Goal: Task Accomplishment & Management: Manage account settings

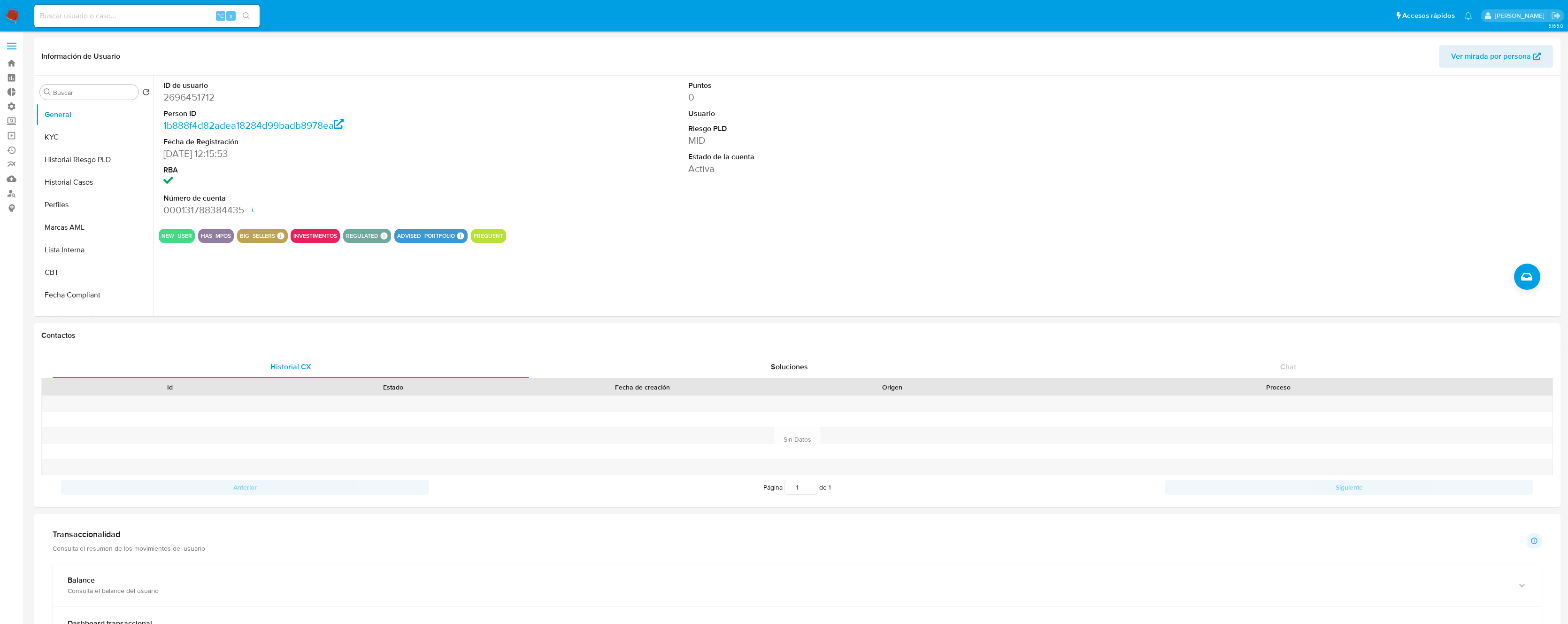
select select "100"
click at [9, 108] on label "Administración" at bounding box center [56, 106] width 112 height 15
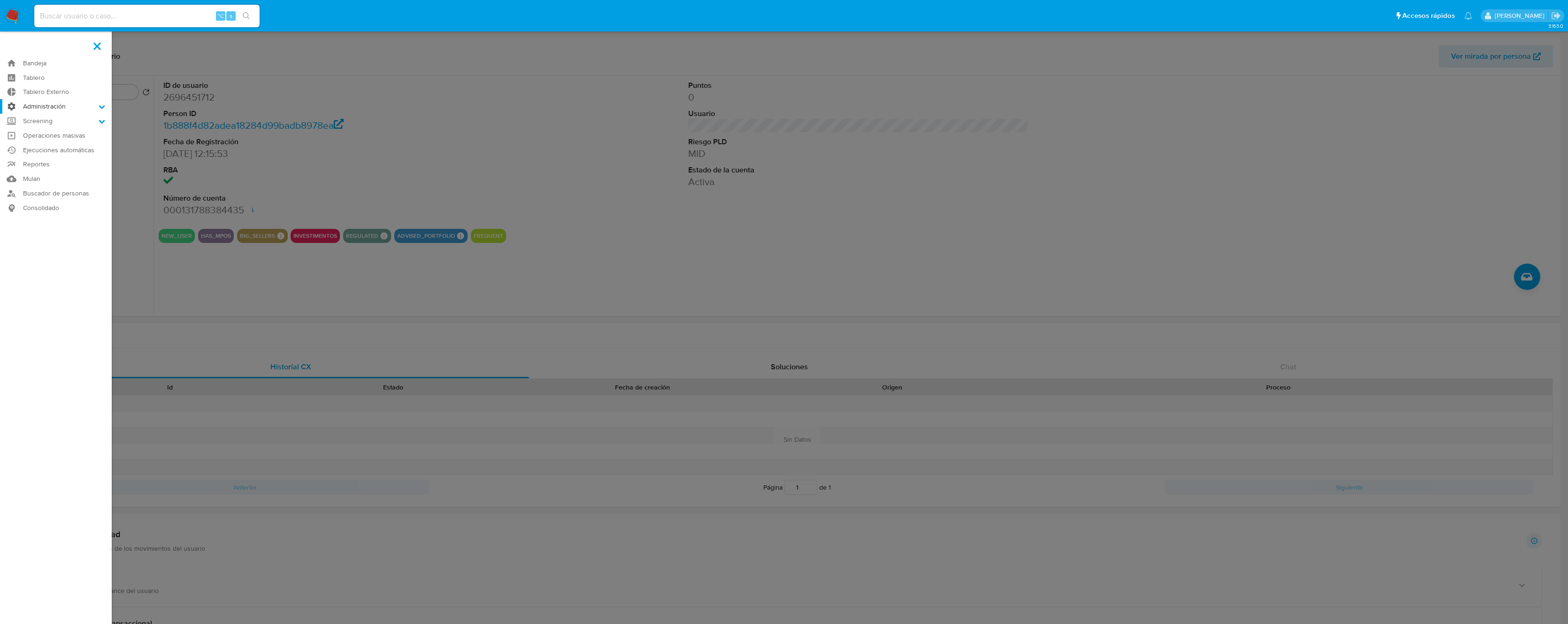
click at [0, 0] on input "Administración" at bounding box center [0, 0] width 0 height 0
click at [46, 121] on link "Reglas" at bounding box center [56, 119] width 112 height 12
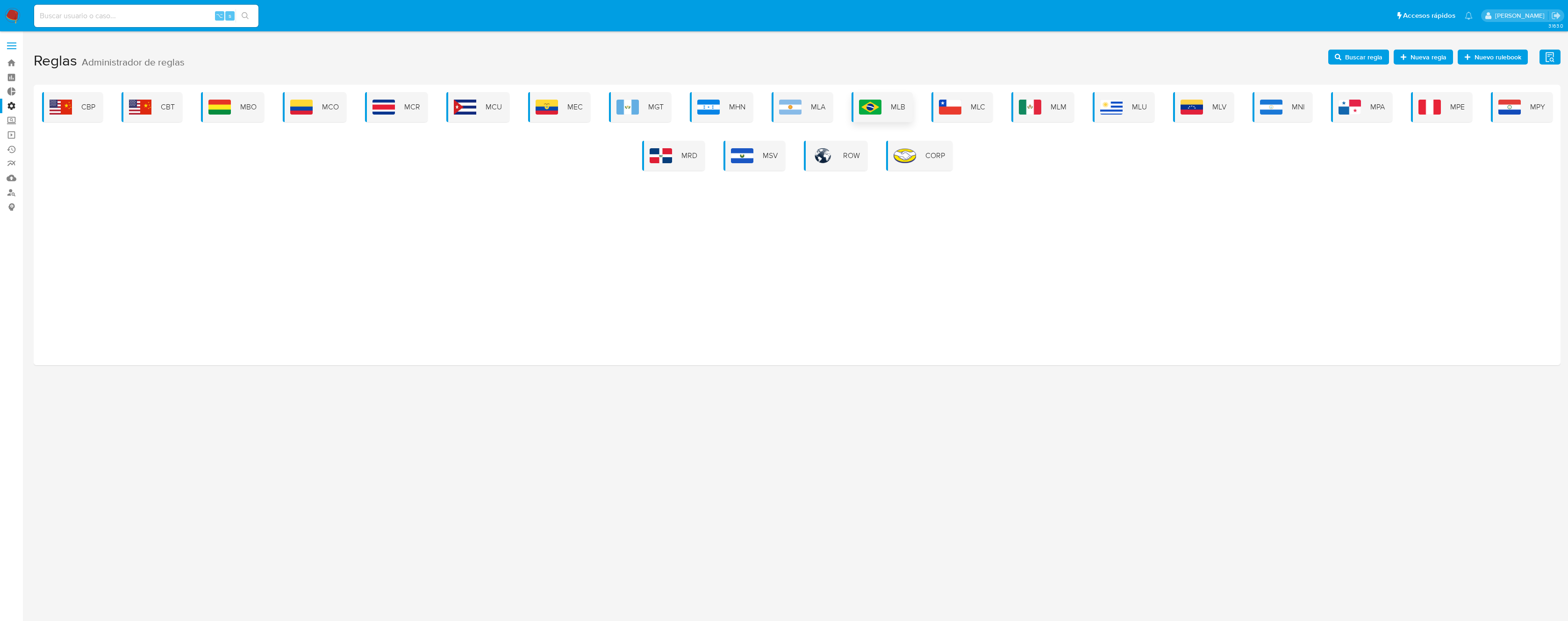
click at [862, 102] on img at bounding box center [870, 107] width 23 height 15
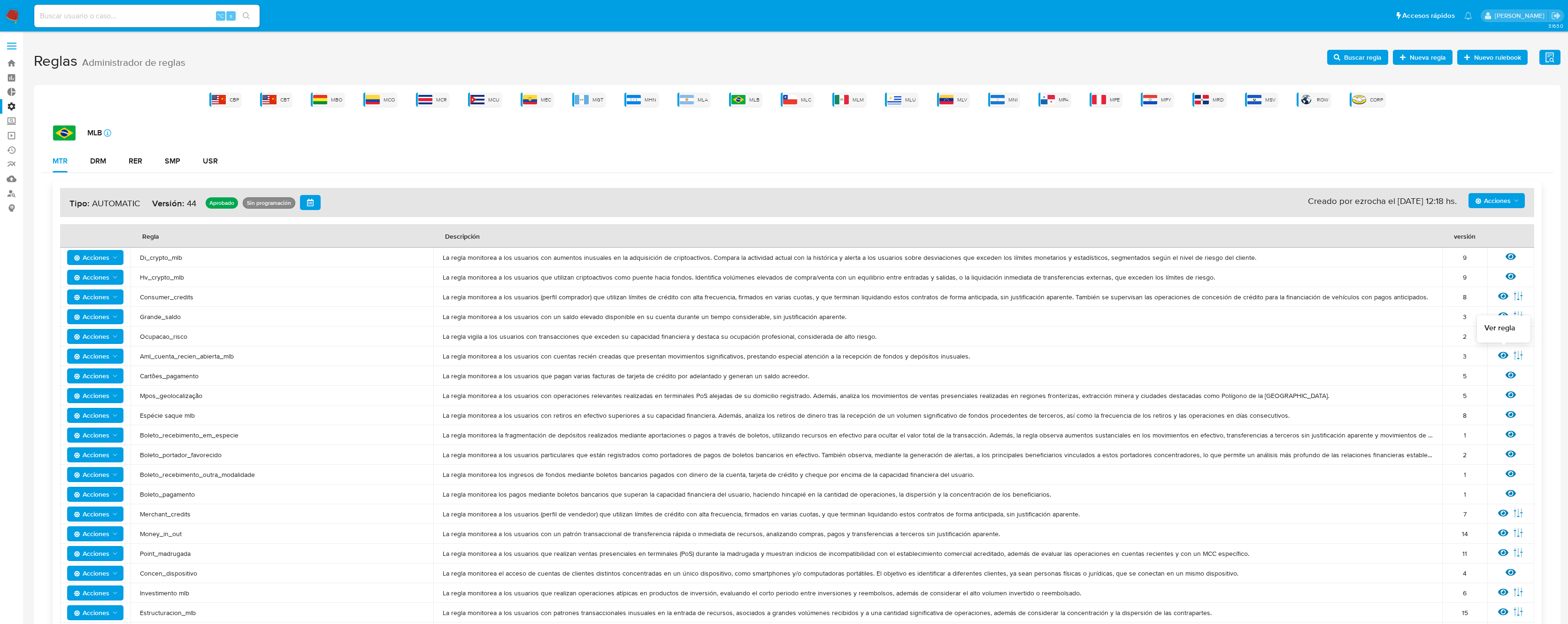
click at [1501, 355] on icon at bounding box center [1503, 355] width 10 height 10
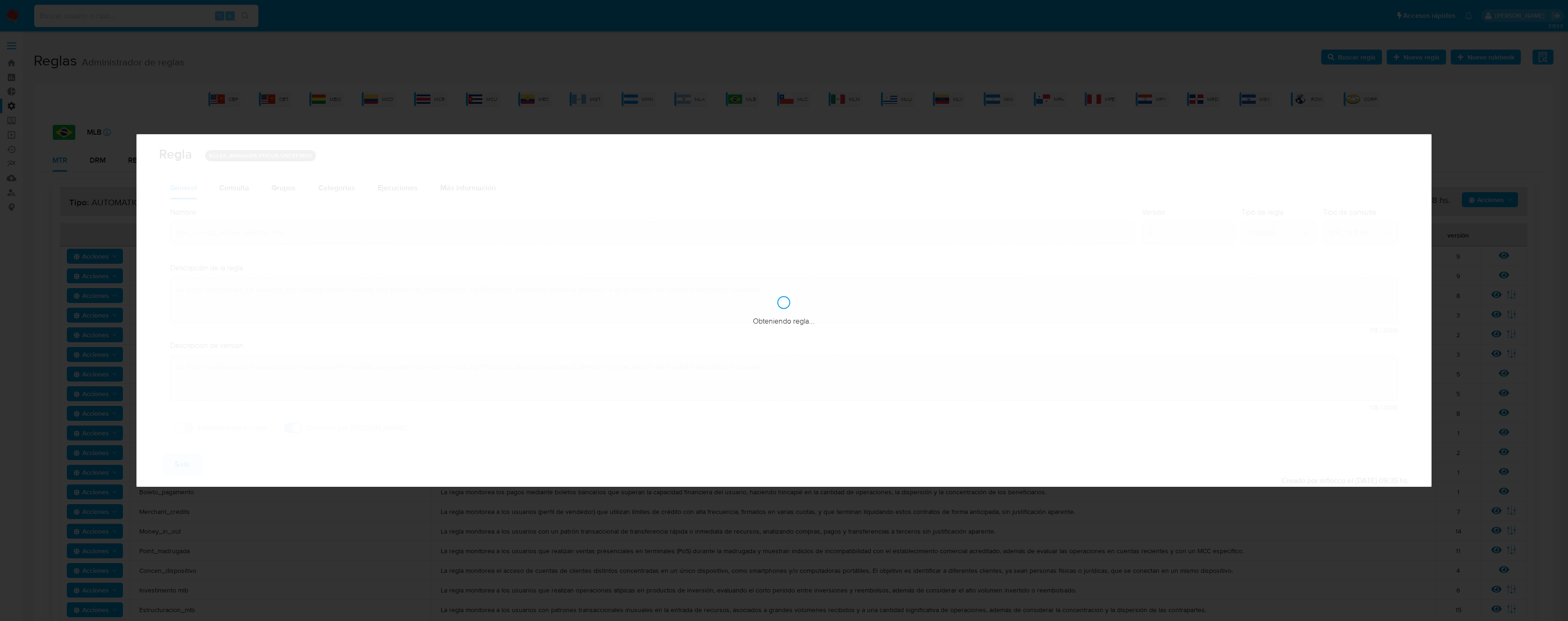
checkbox input "true"
click at [261, 190] on button "Parametros" at bounding box center [291, 188] width 61 height 23
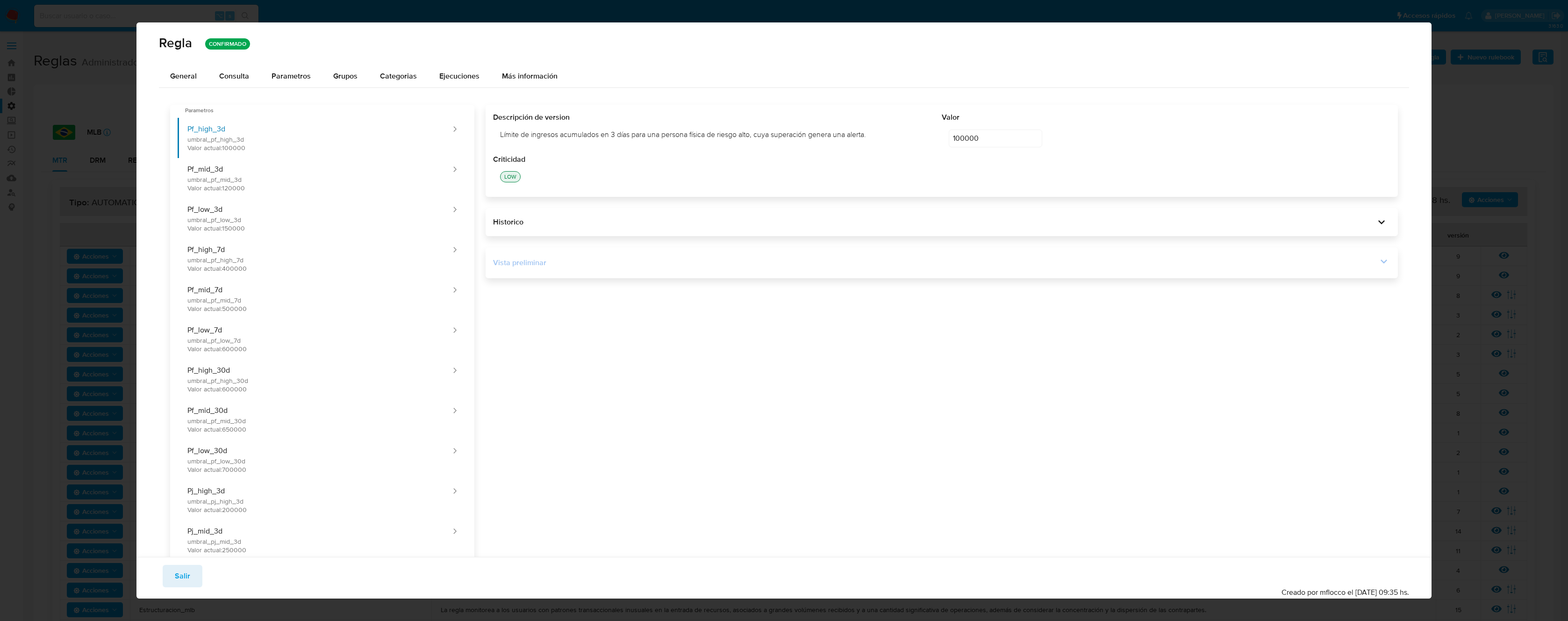
click at [1377, 264] on icon at bounding box center [1384, 261] width 13 height 13
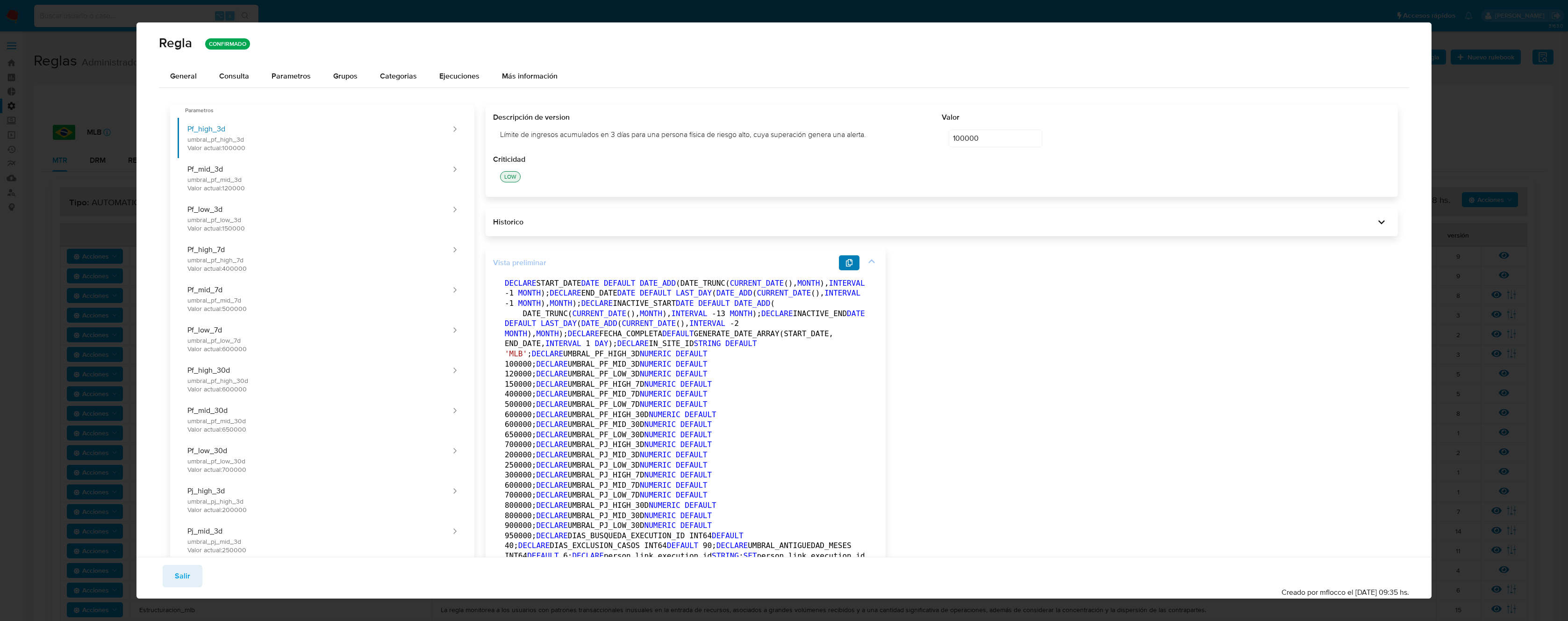
click at [855, 269] on button "button" at bounding box center [849, 262] width 21 height 15
click at [851, 268] on button "button" at bounding box center [849, 262] width 21 height 15
click at [190, 576] on button "Salir" at bounding box center [182, 576] width 40 height 23
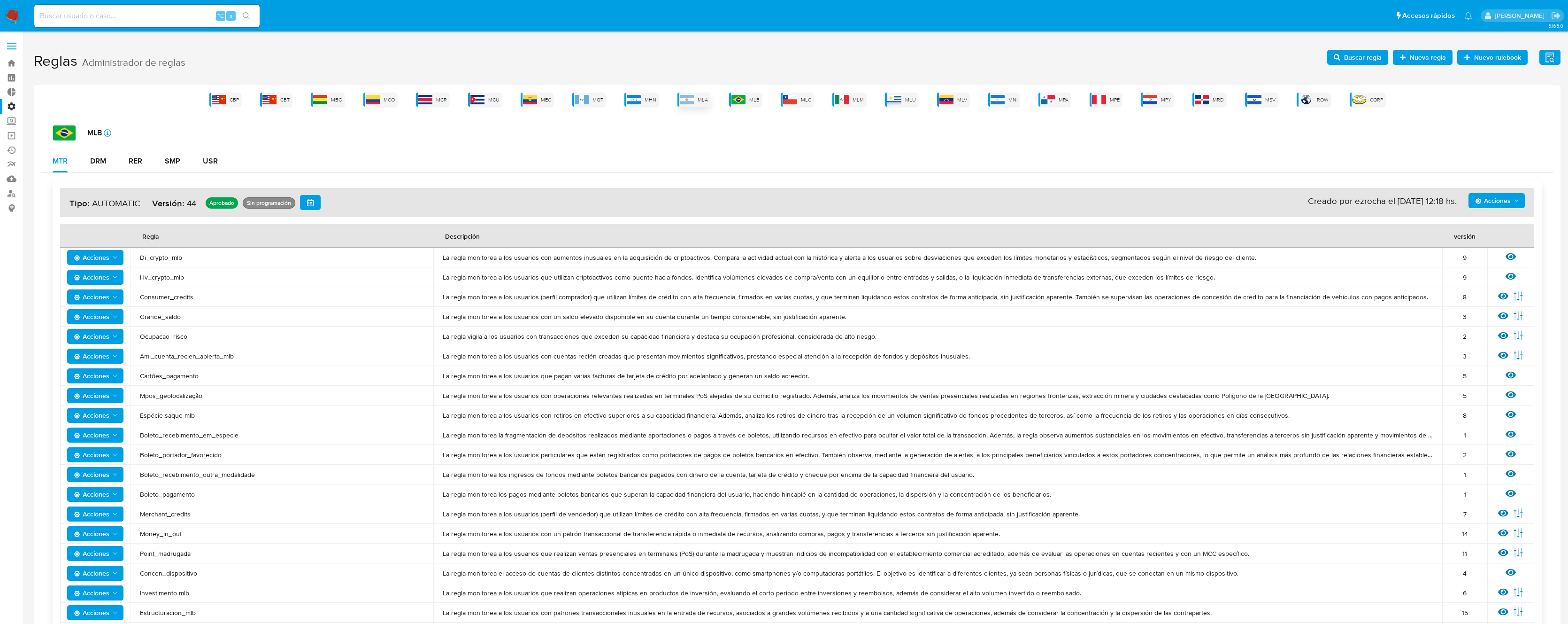
click at [685, 100] on img at bounding box center [687, 99] width 14 height 9
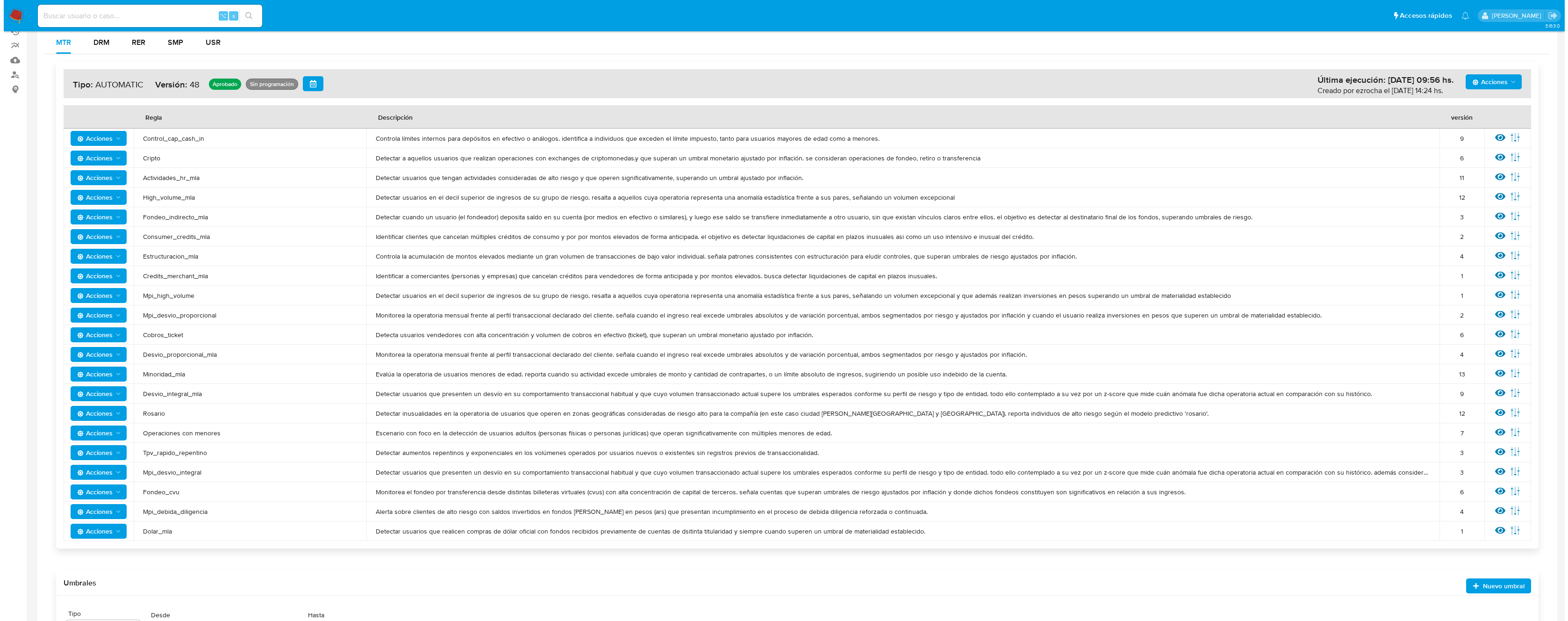
scroll to position [202, 0]
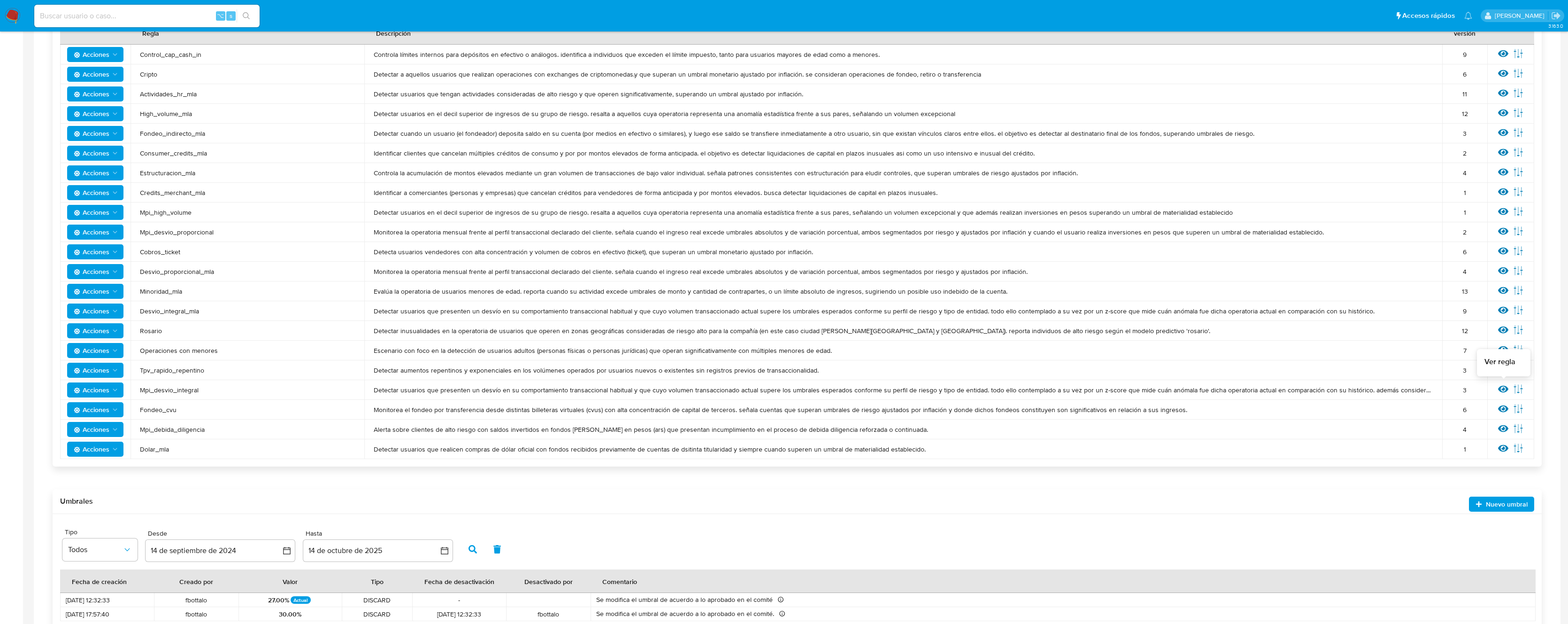
click at [1500, 392] on icon at bounding box center [1503, 388] width 10 height 10
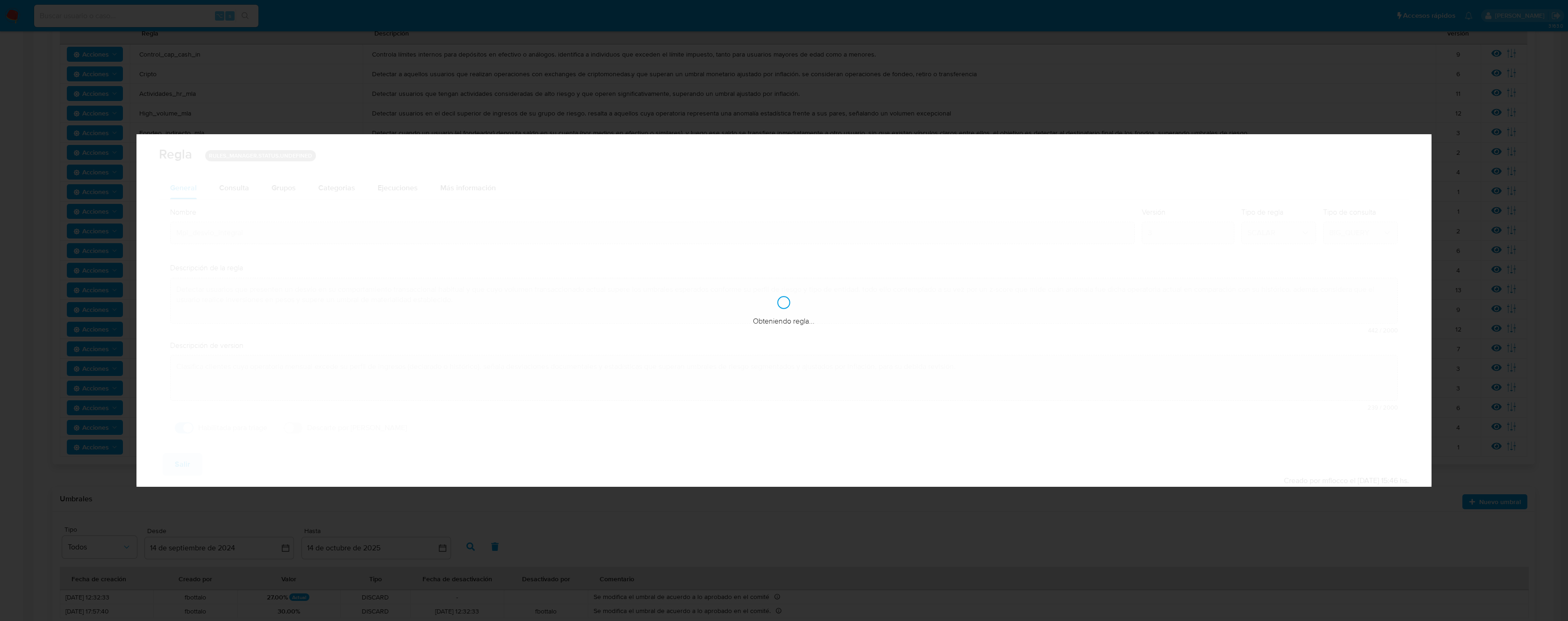
checkbox input "true"
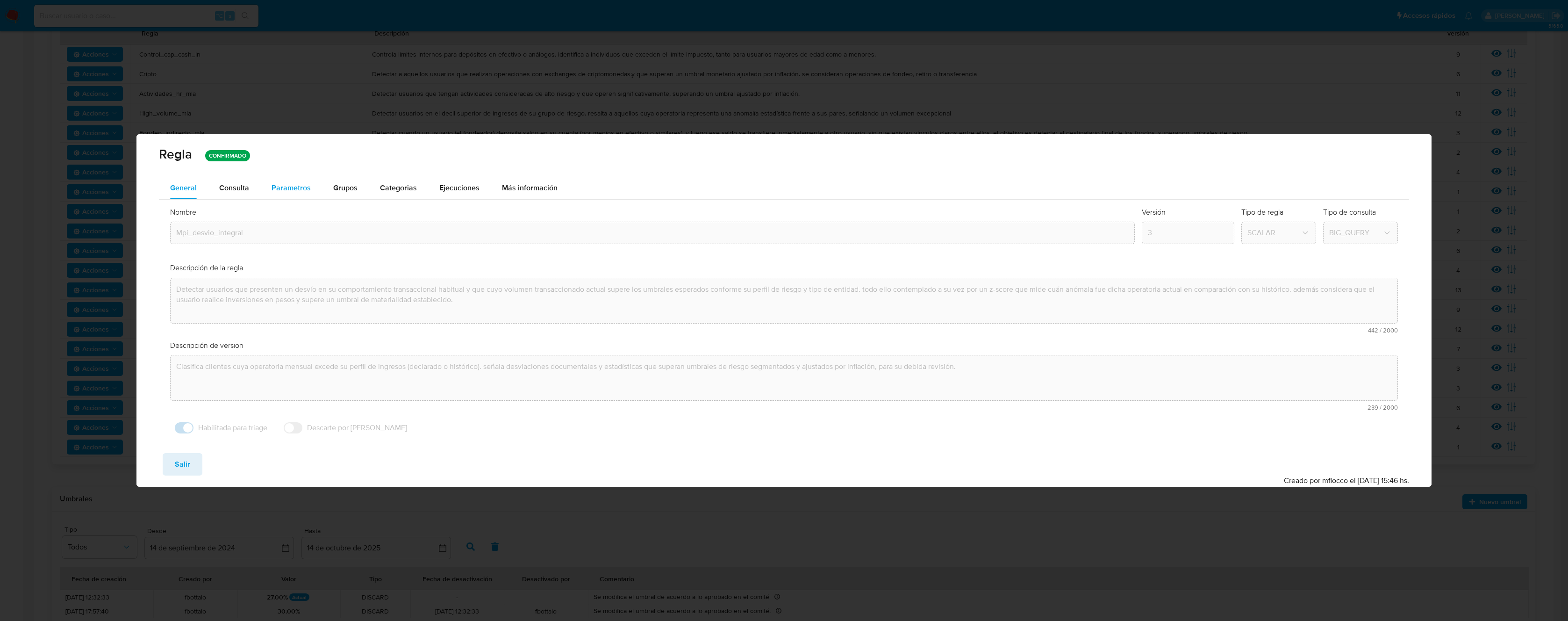
click at [283, 184] on span "Parametros" at bounding box center [291, 188] width 39 height 11
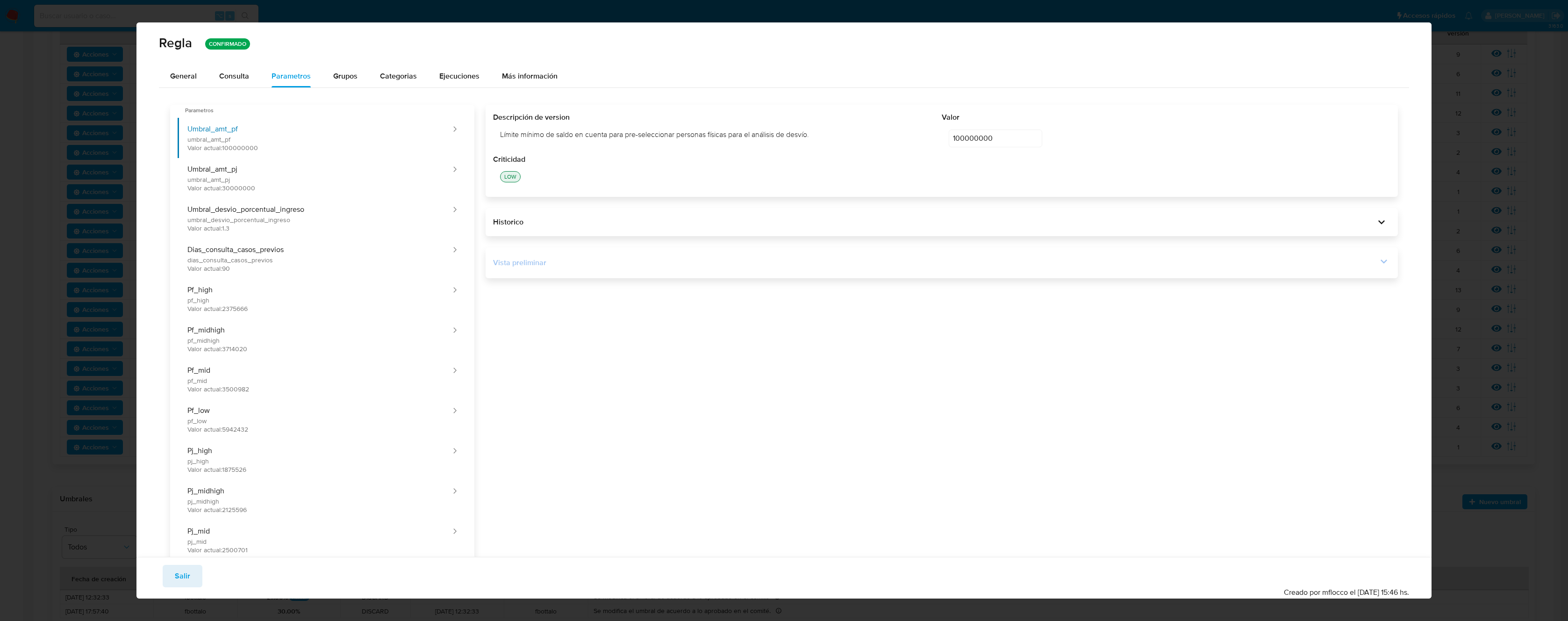
click at [1377, 261] on icon at bounding box center [1384, 261] width 13 height 13
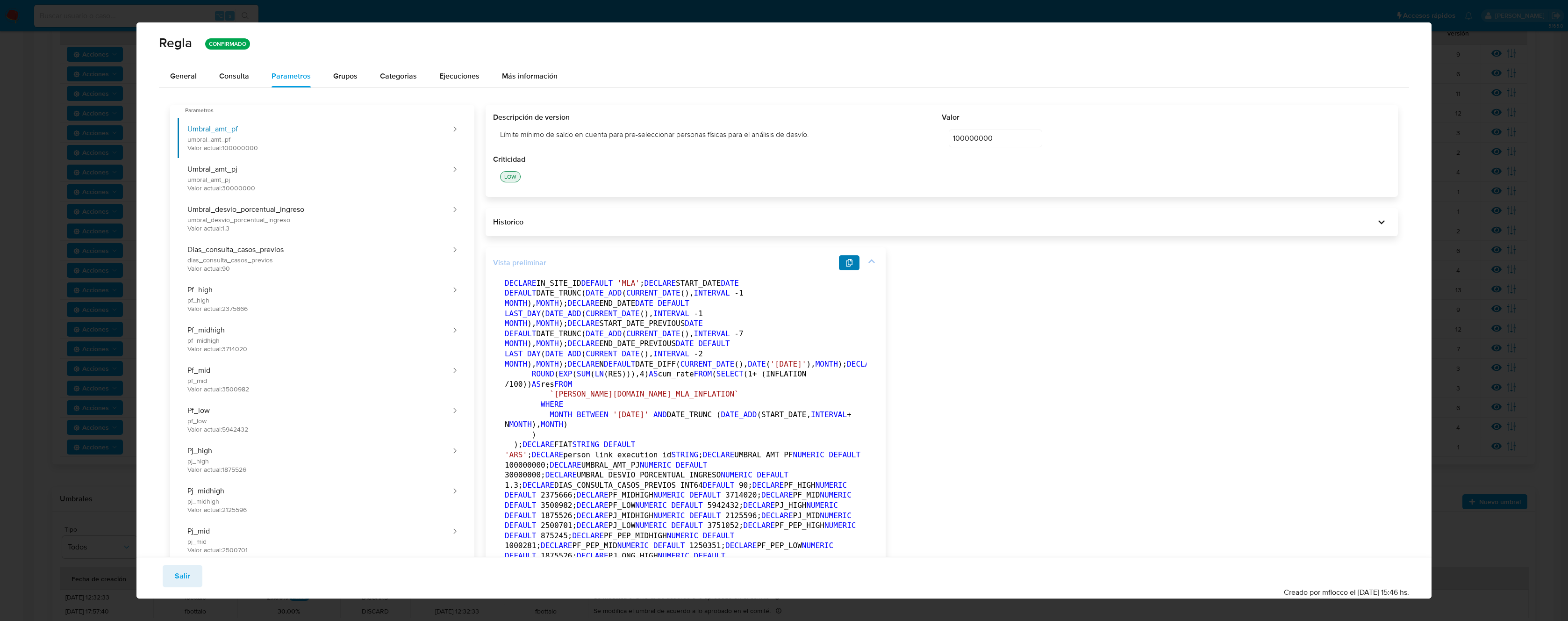
click at [845, 268] on span "button" at bounding box center [849, 262] width 7 height 13
